Goal: Transaction & Acquisition: Purchase product/service

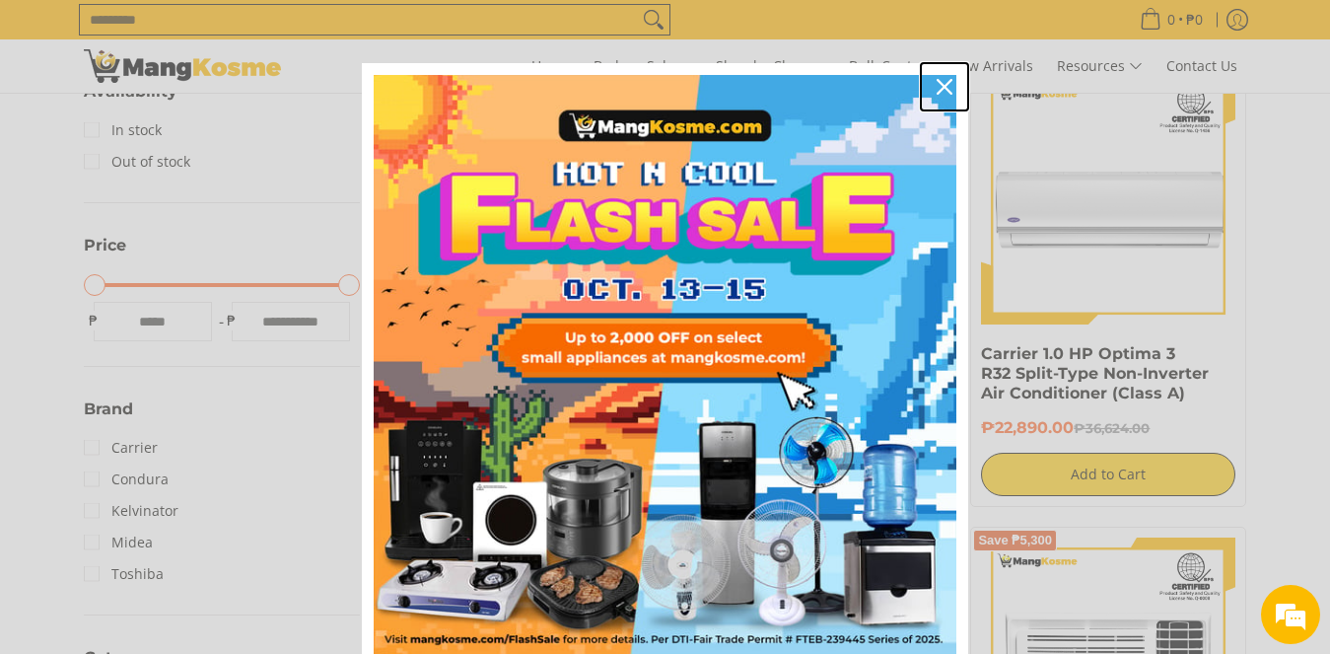
click at [937, 91] on icon "close icon" at bounding box center [945, 87] width 16 height 16
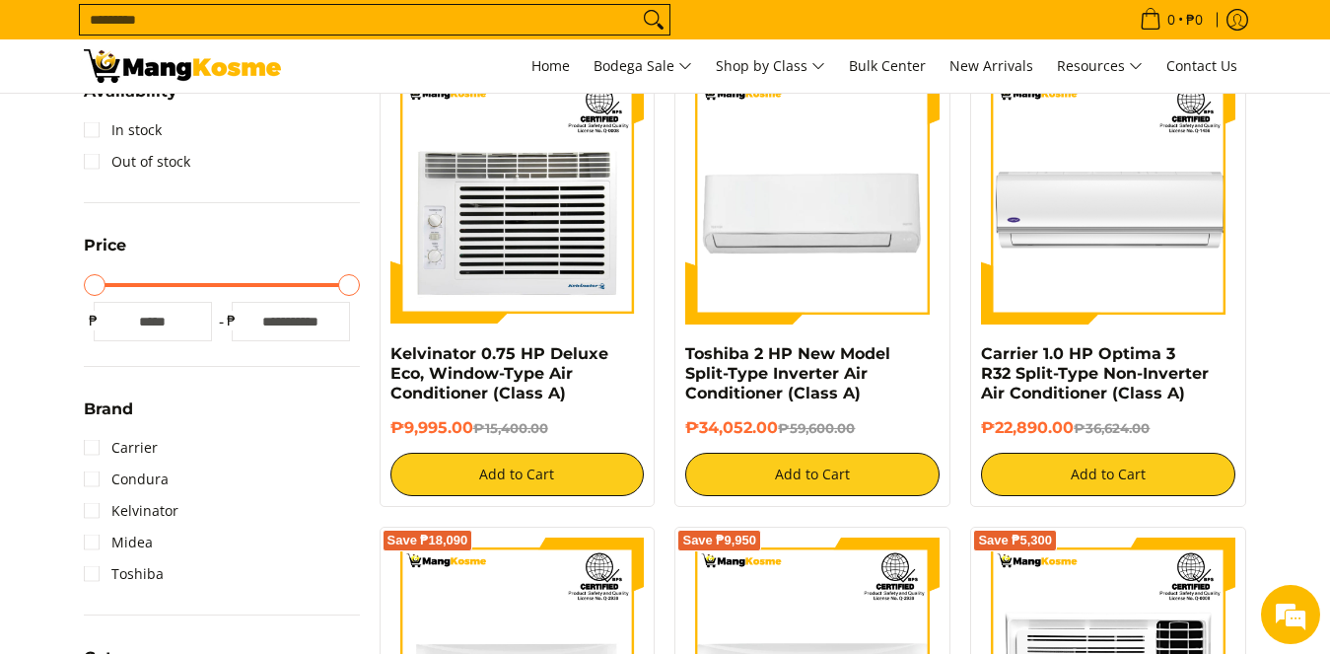
scroll to position [99, 0]
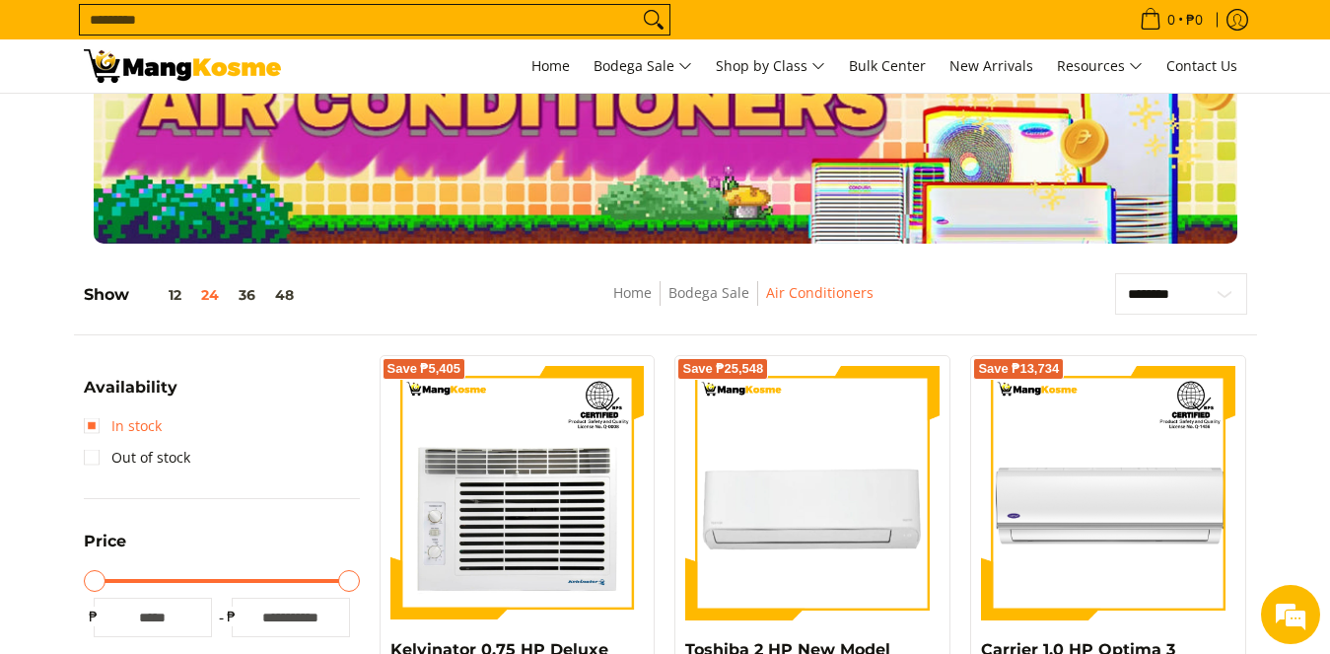
click at [85, 424] on link "In stock" at bounding box center [123, 426] width 78 height 32
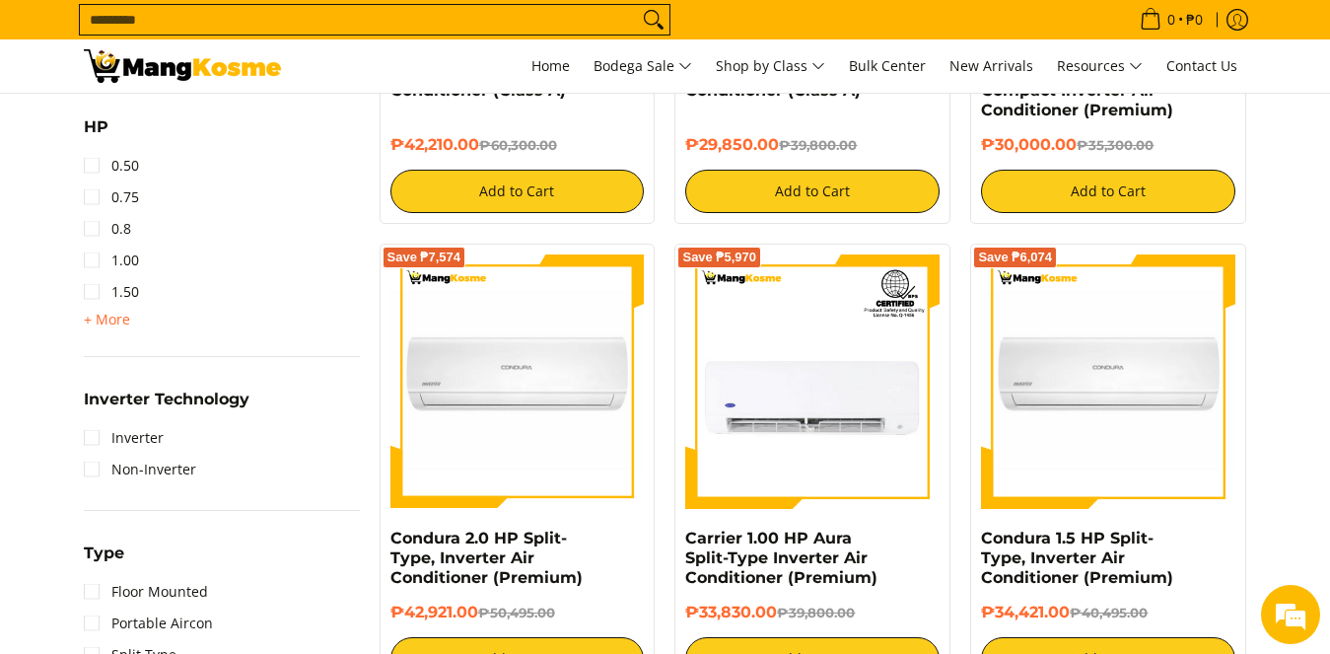
scroll to position [1362, 0]
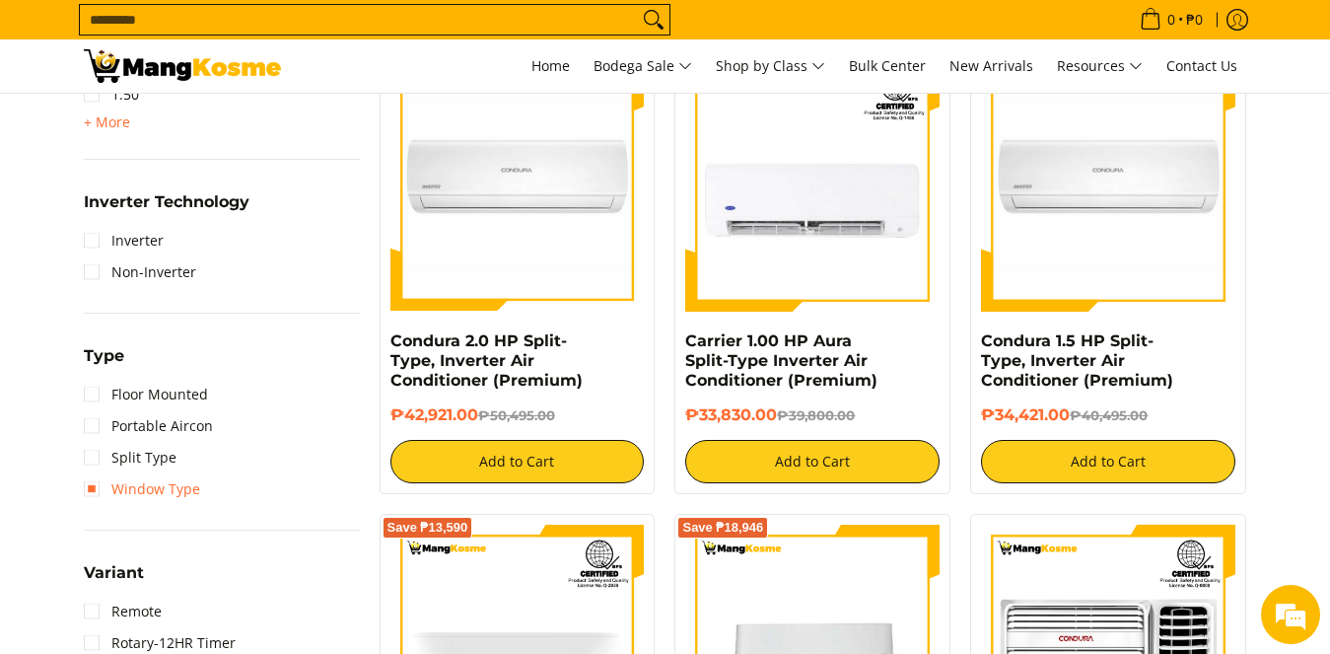
click at [93, 484] on link "Window Type" at bounding box center [142, 489] width 116 height 32
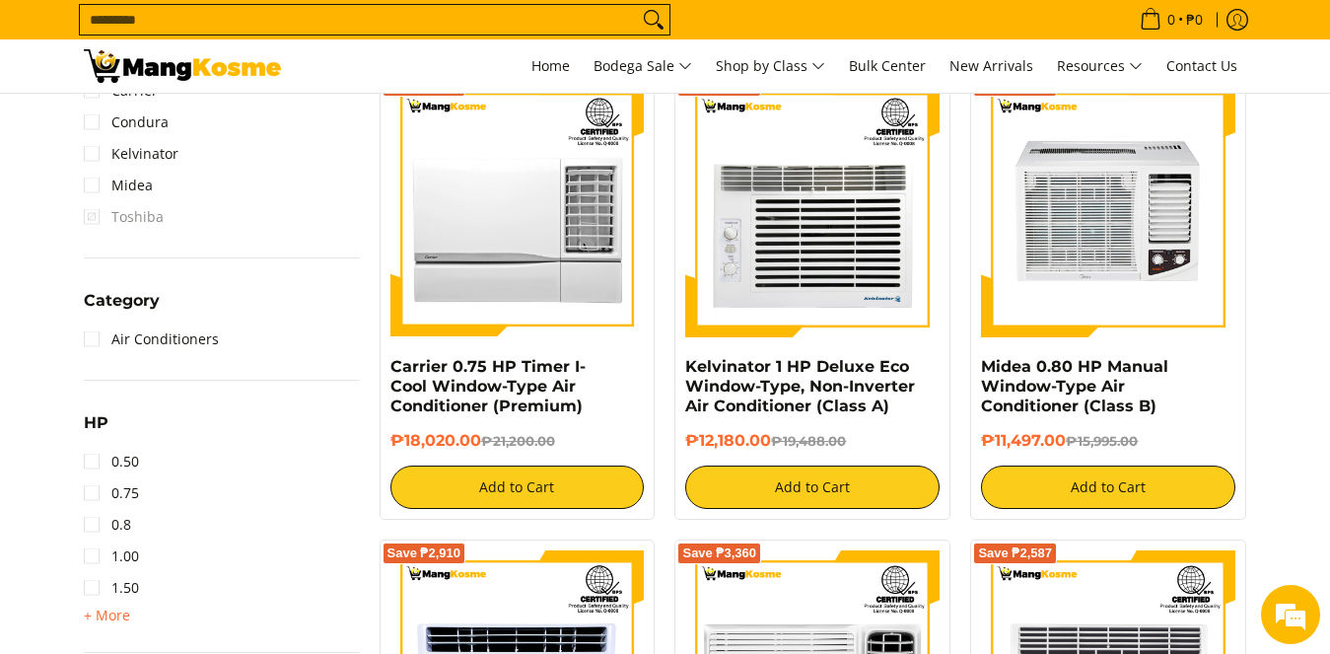
scroll to position [1263, 0]
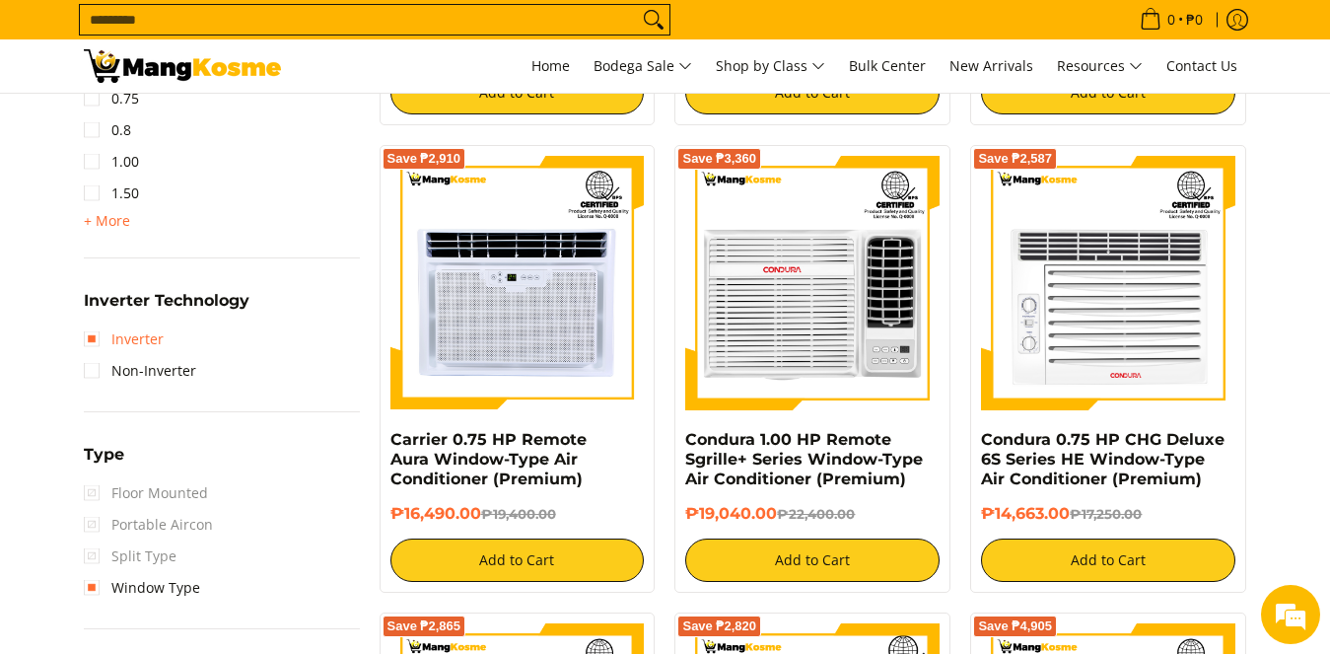
click at [97, 337] on link "Inverter" at bounding box center [124, 339] width 80 height 32
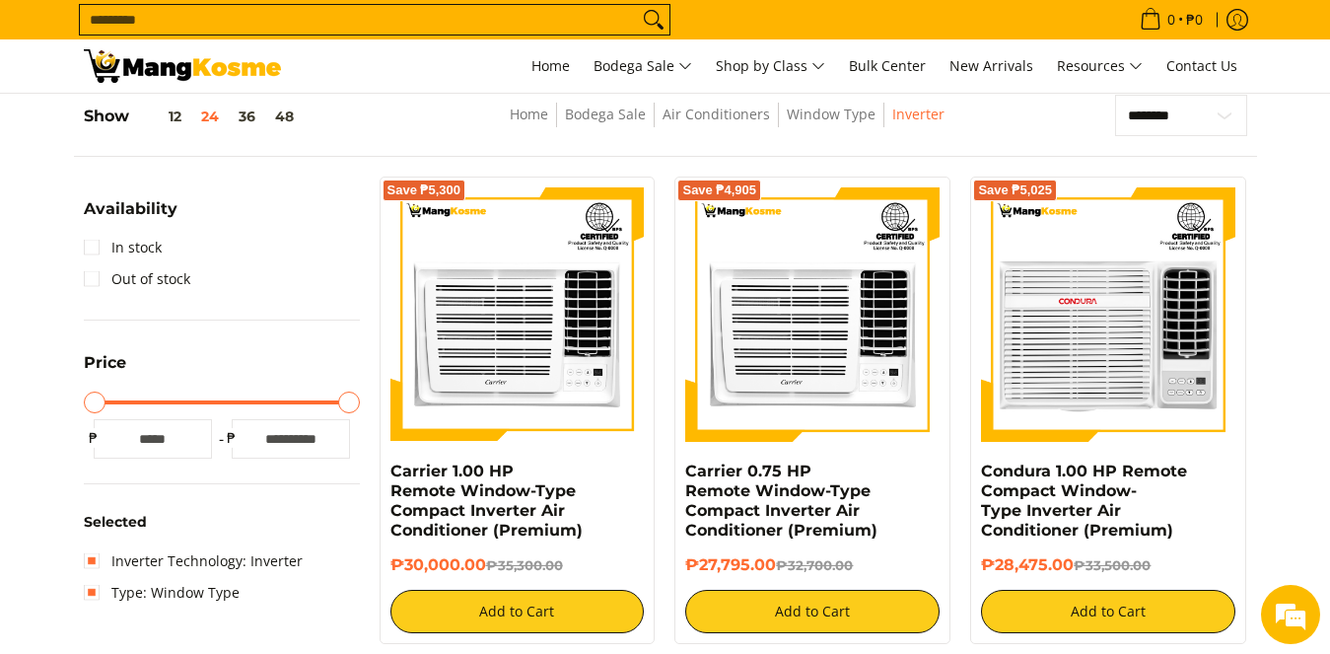
scroll to position [376, 0]
